Goal: Task Accomplishment & Management: Use online tool/utility

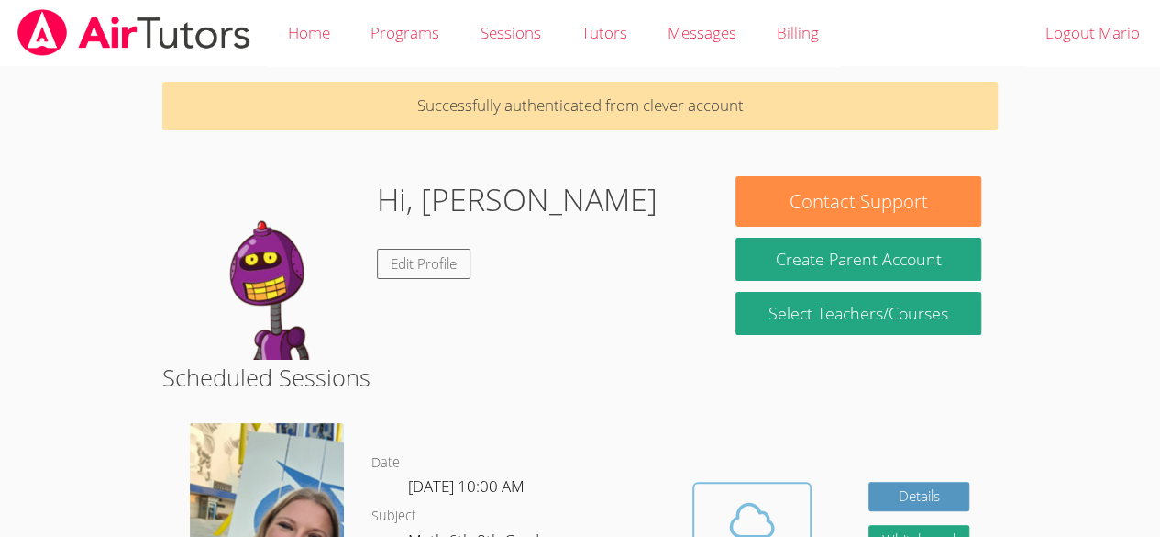
click at [781, 506] on span at bounding box center [752, 519] width 94 height 51
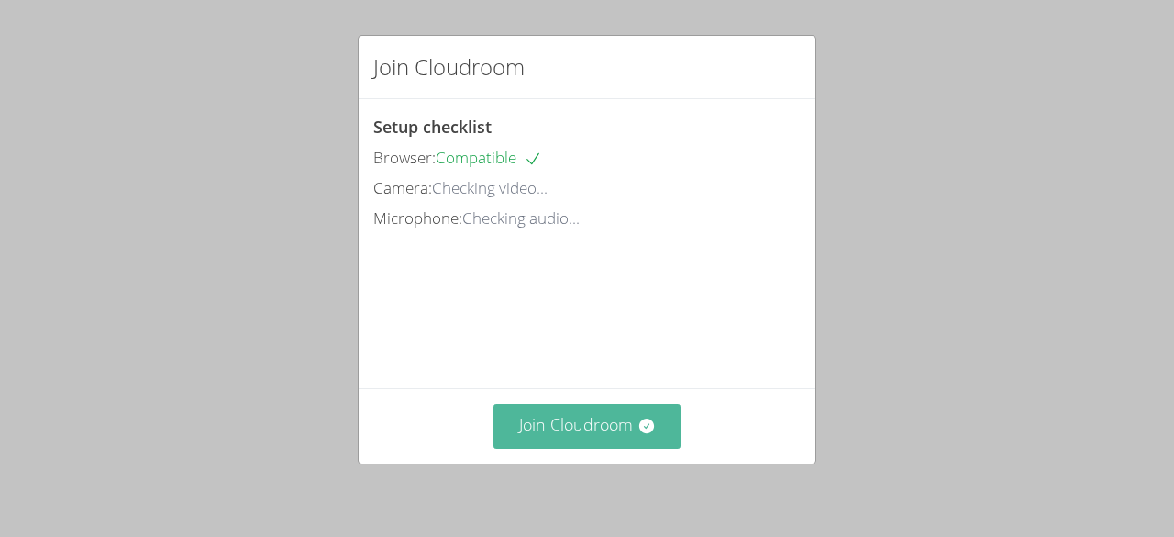
click at [578, 405] on button "Join Cloudroom" at bounding box center [587, 426] width 188 height 45
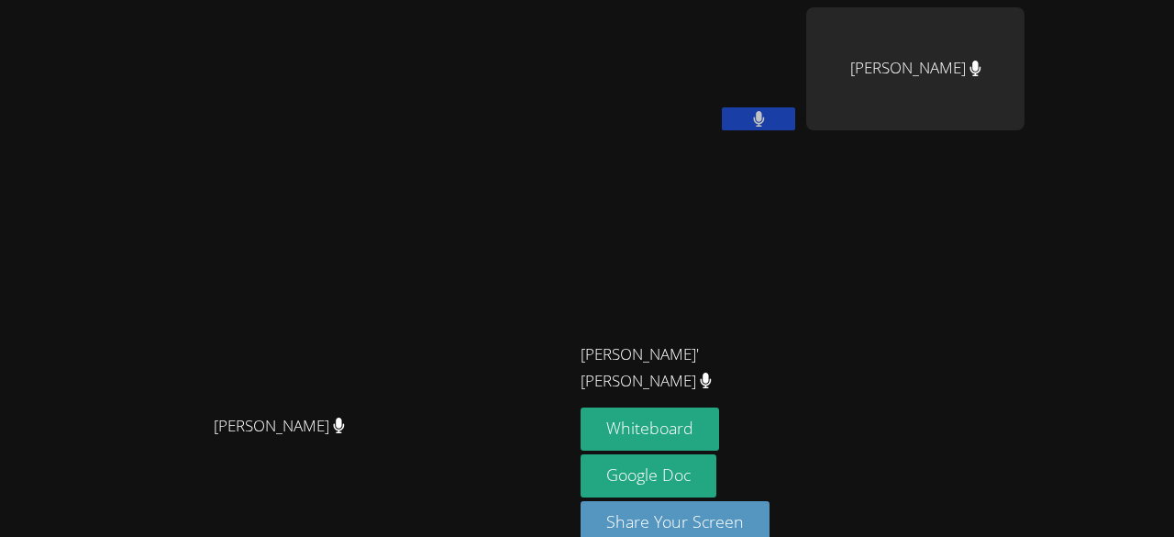
click at [799, 265] on video at bounding box center [690, 272] width 218 height 123
click at [719, 421] on button "Whiteboard" at bounding box center [650, 428] width 138 height 43
click at [719, 418] on button "Whiteboard" at bounding box center [650, 428] width 138 height 43
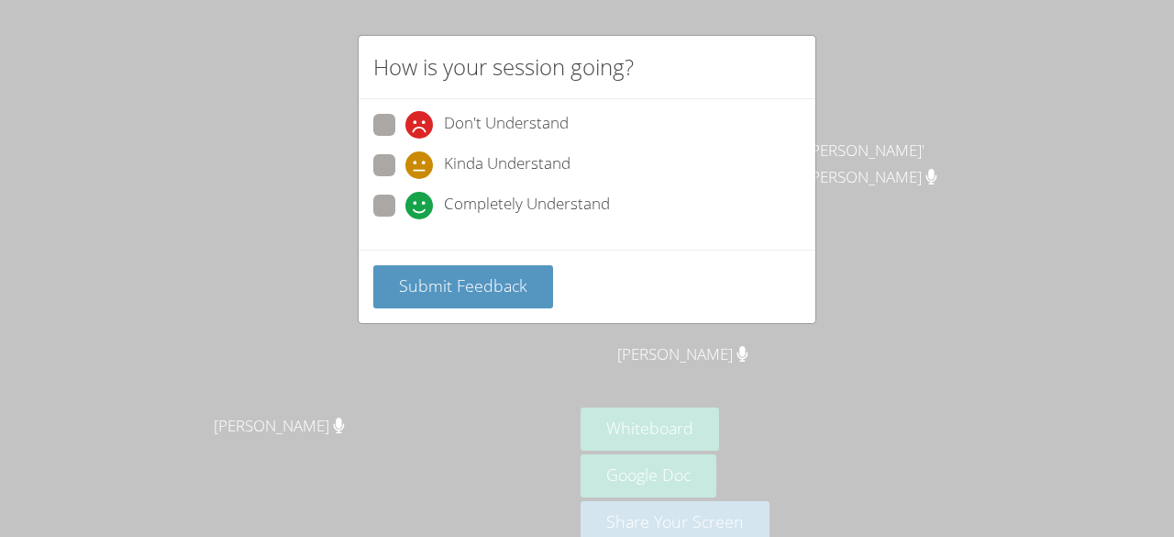
click at [448, 211] on span "Completely Understand" at bounding box center [527, 206] width 166 height 28
click at [421, 210] on input "Completely Understand" at bounding box center [413, 202] width 16 height 16
radio input "true"
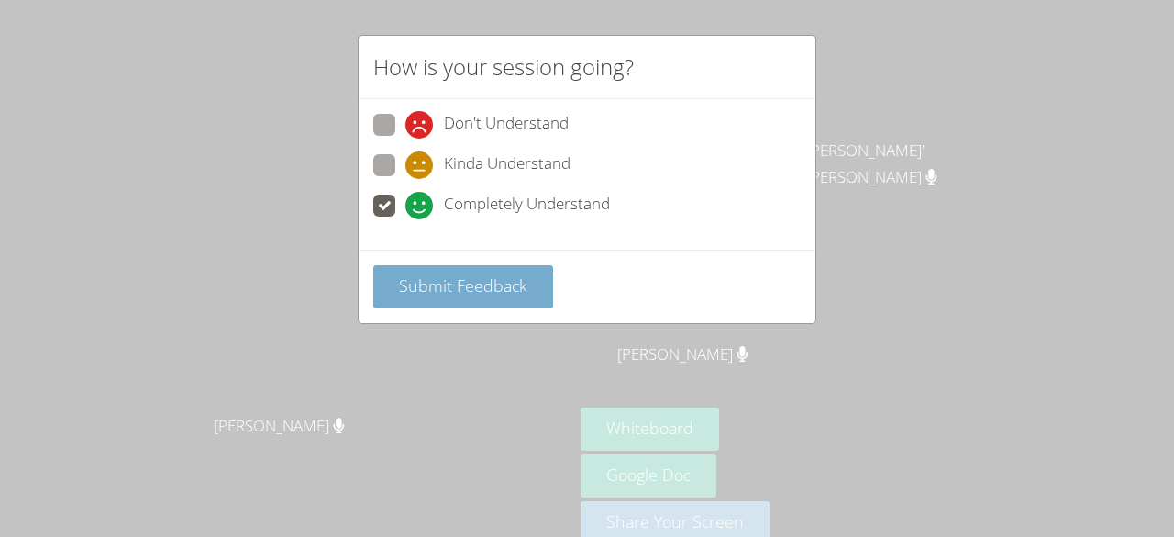
click at [453, 286] on span "Submit Feedback" at bounding box center [463, 285] width 128 height 22
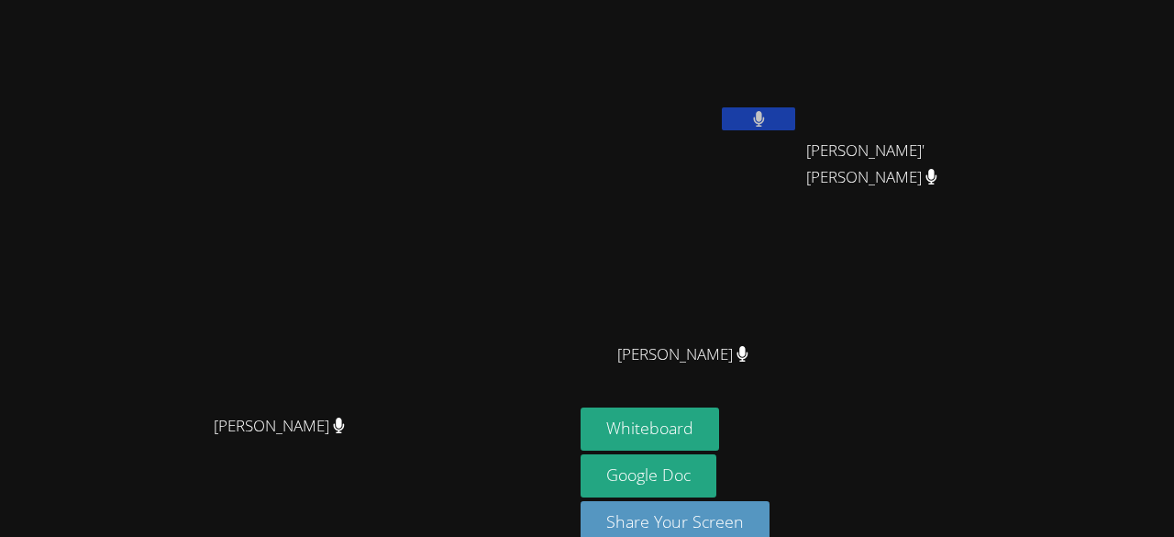
click at [1000, 52] on video at bounding box center [915, 68] width 218 height 123
click at [799, 68] on video at bounding box center [690, 68] width 218 height 123
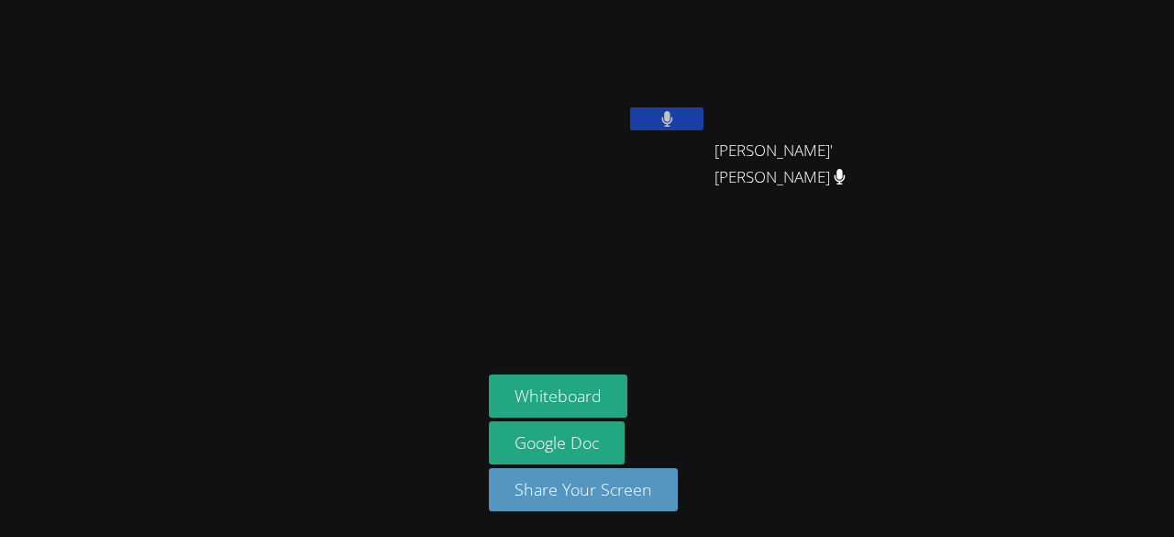
click at [0, 262] on main at bounding box center [240, 268] width 481 height 537
